Goal: Check status: Check status

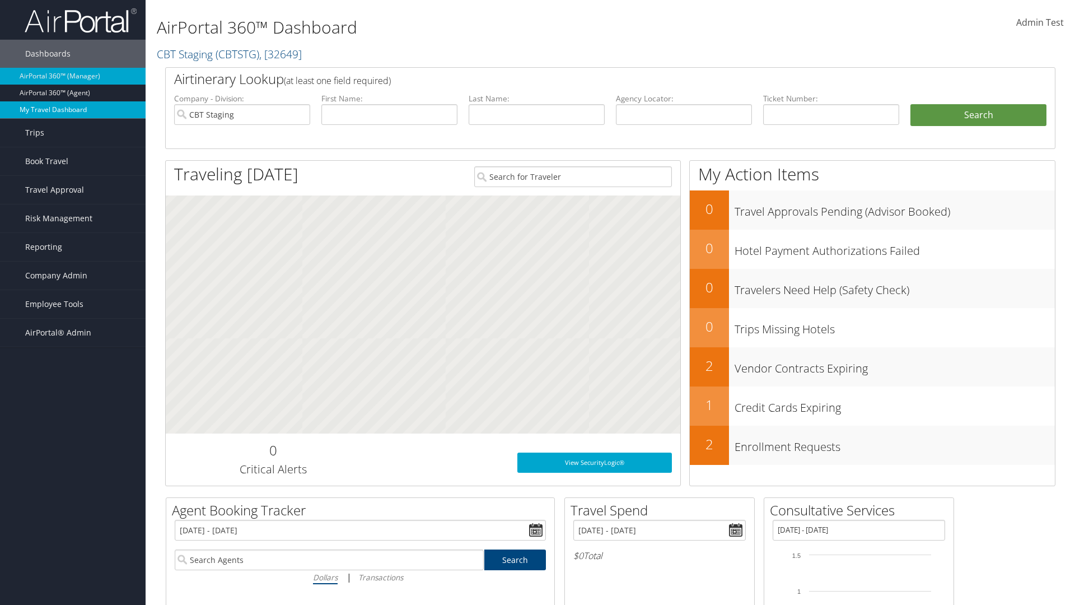
click at [73, 110] on link "My Travel Dashboard" at bounding box center [73, 109] width 146 height 17
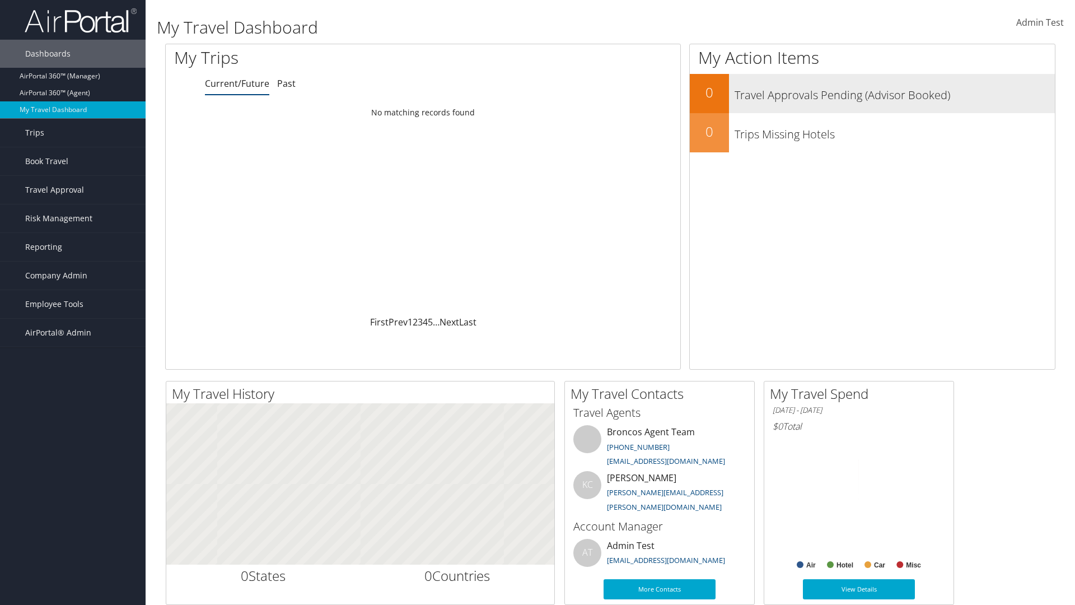
click at [872, 94] on h3 "Travel Approvals Pending (Advisor Booked)" at bounding box center [895, 92] width 320 height 21
